Goal: Register for event/course

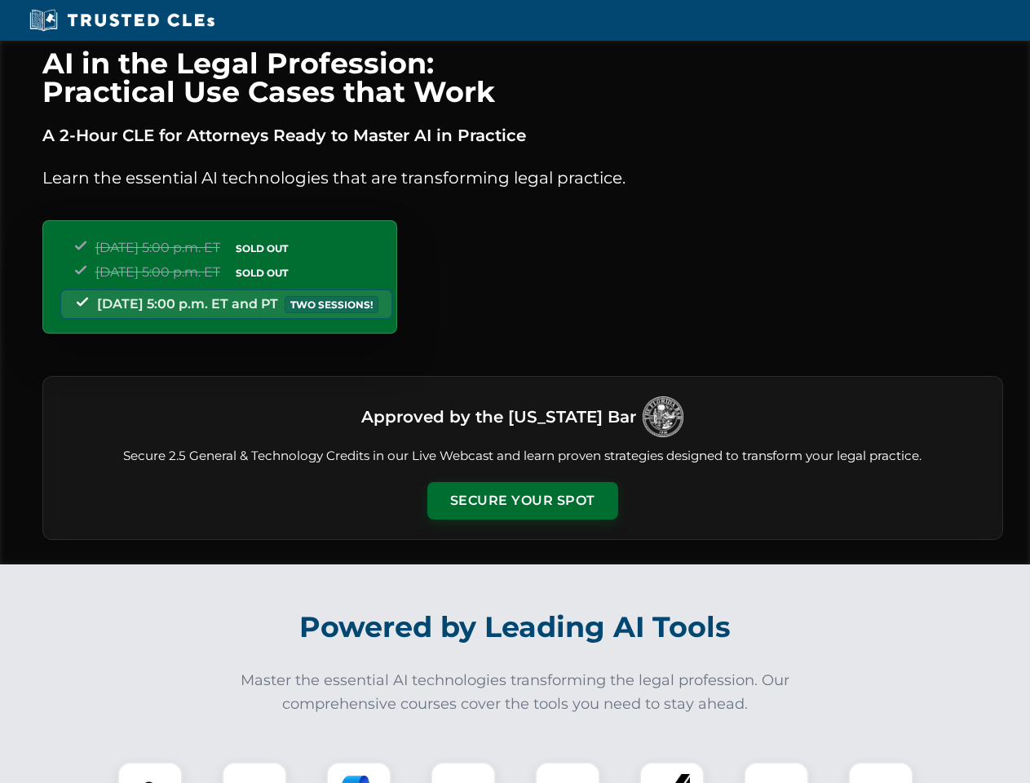
click at [522, 501] on button "Secure Your Spot" at bounding box center [522, 501] width 191 height 38
click at [150, 772] on img at bounding box center [149, 794] width 47 height 47
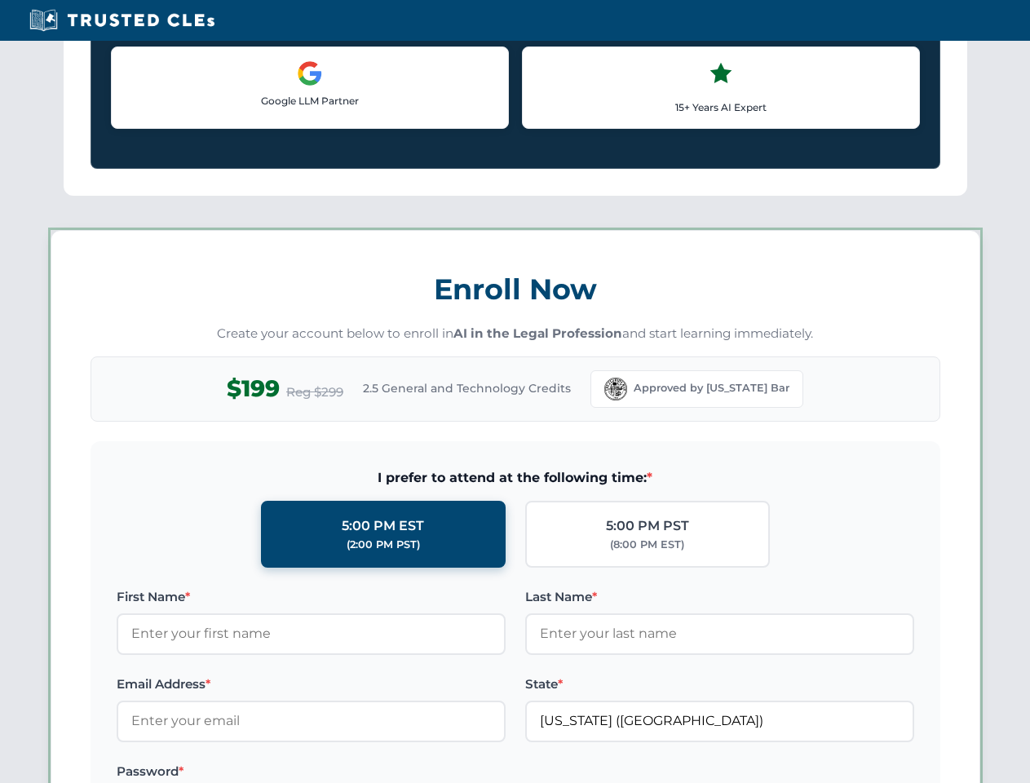
click at [359, 772] on label "Password *" at bounding box center [311, 772] width 389 height 20
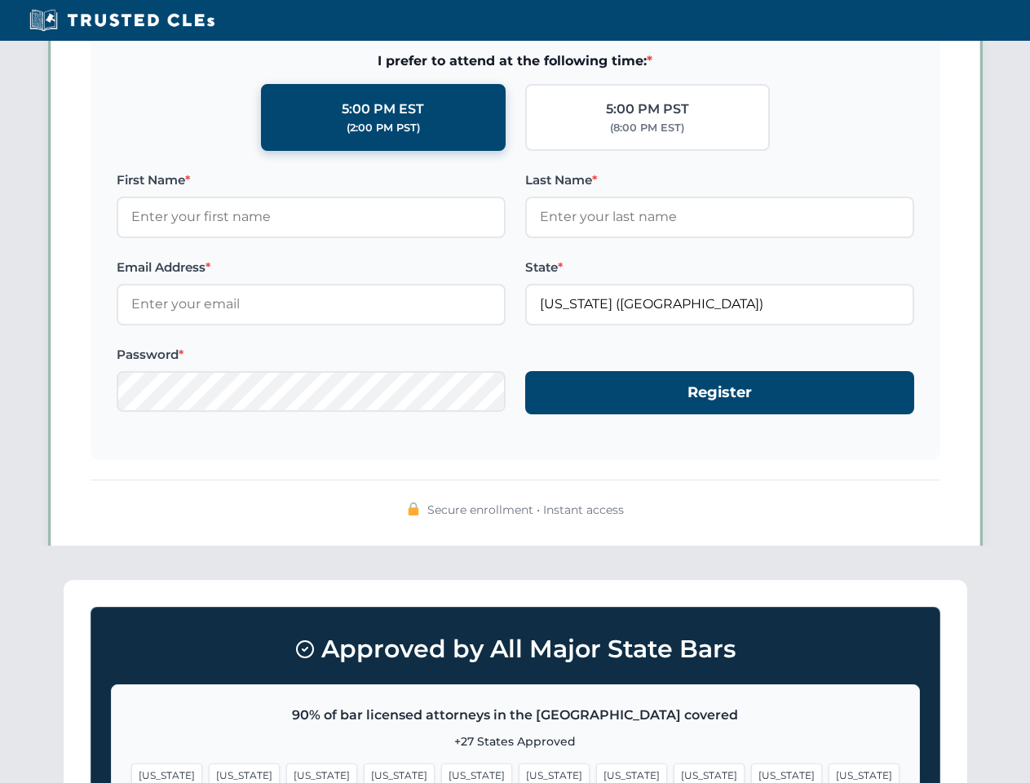
click at [751, 772] on span "[US_STATE]" at bounding box center [786, 775] width 71 height 24
